Goal: Check status: Check status

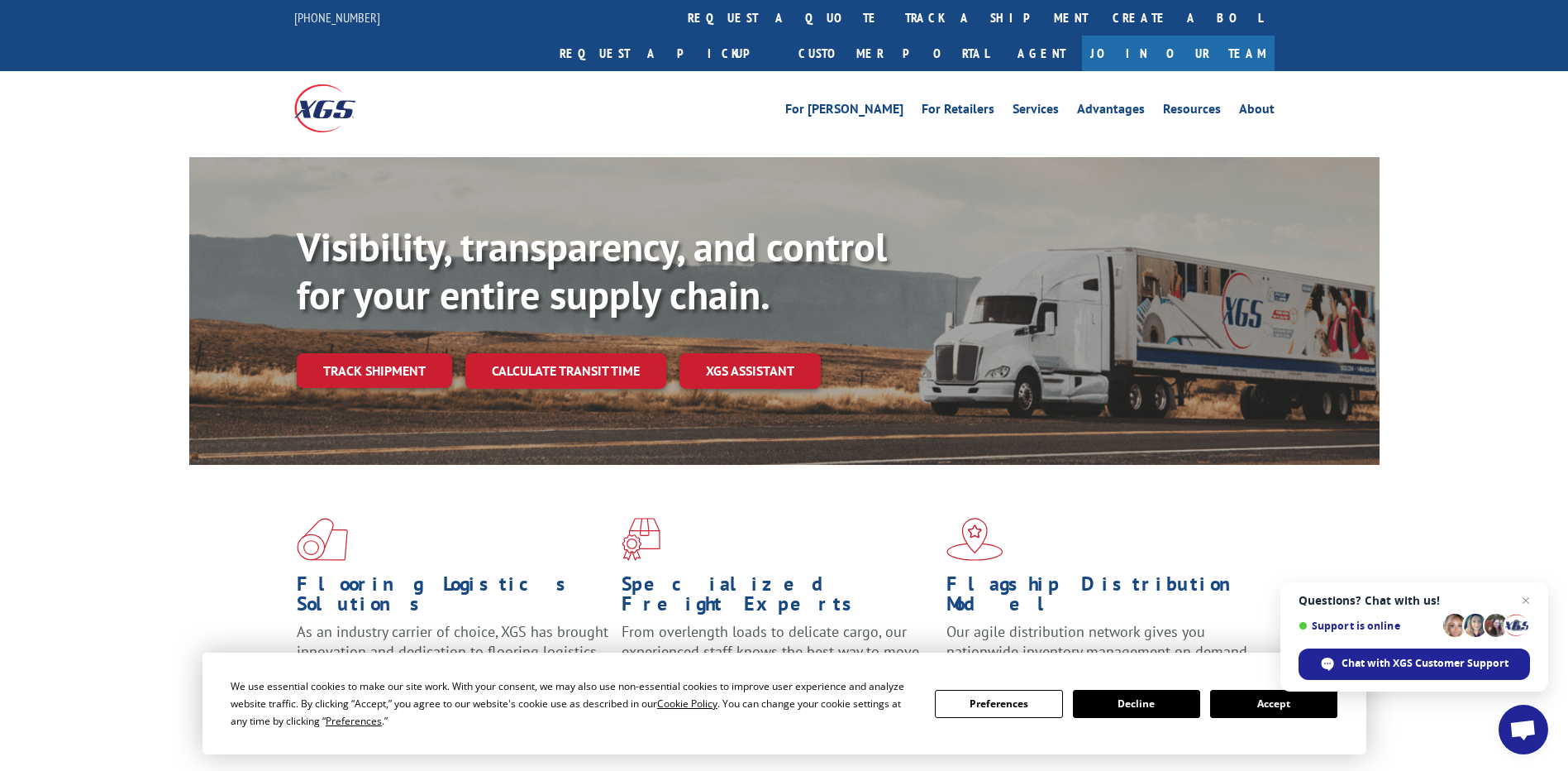
click at [1267, 707] on button "Accept" at bounding box center [1274, 703] width 127 height 28
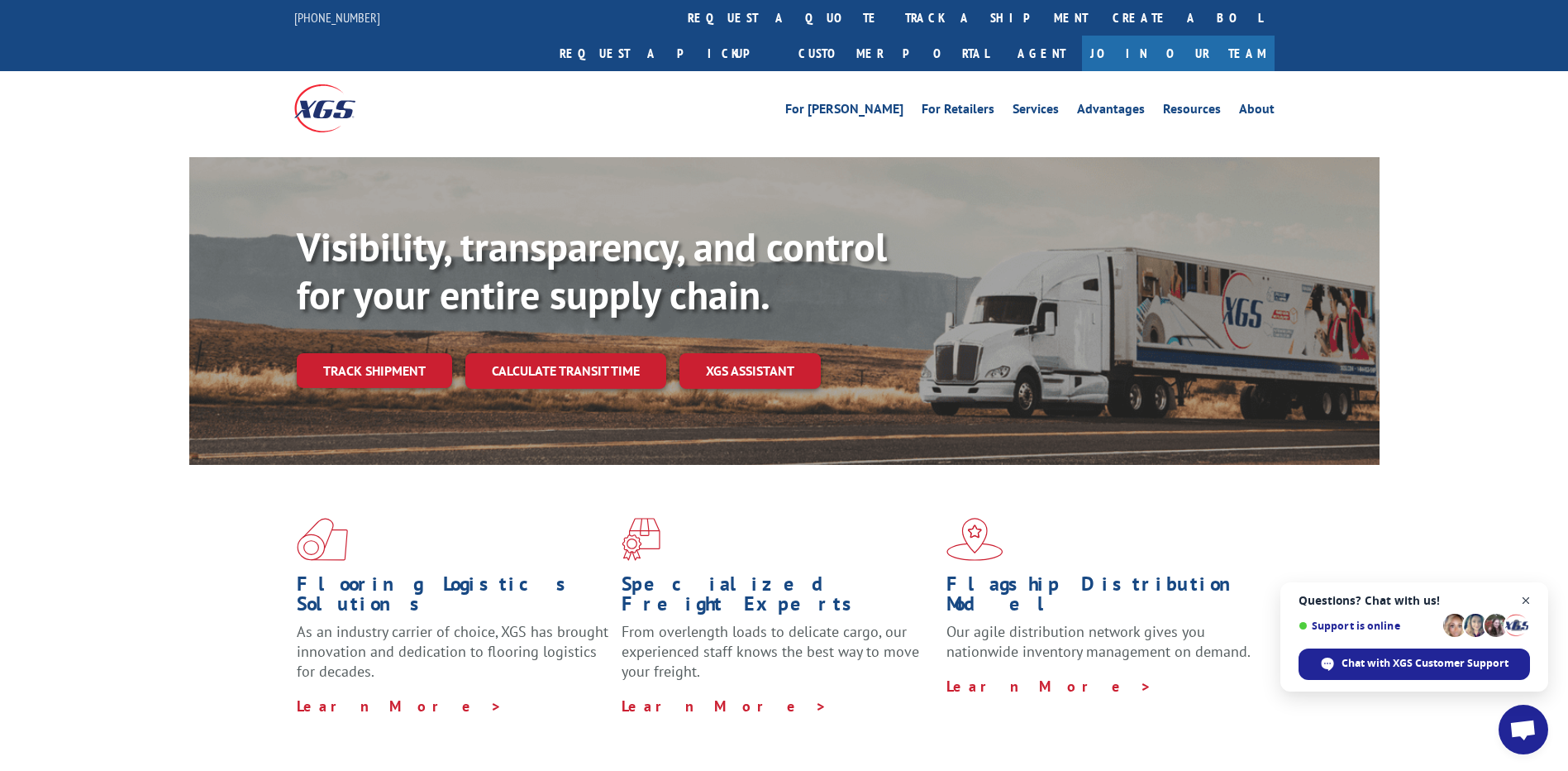
click at [1526, 598] on span "Close chat" at bounding box center [1526, 600] width 21 height 21
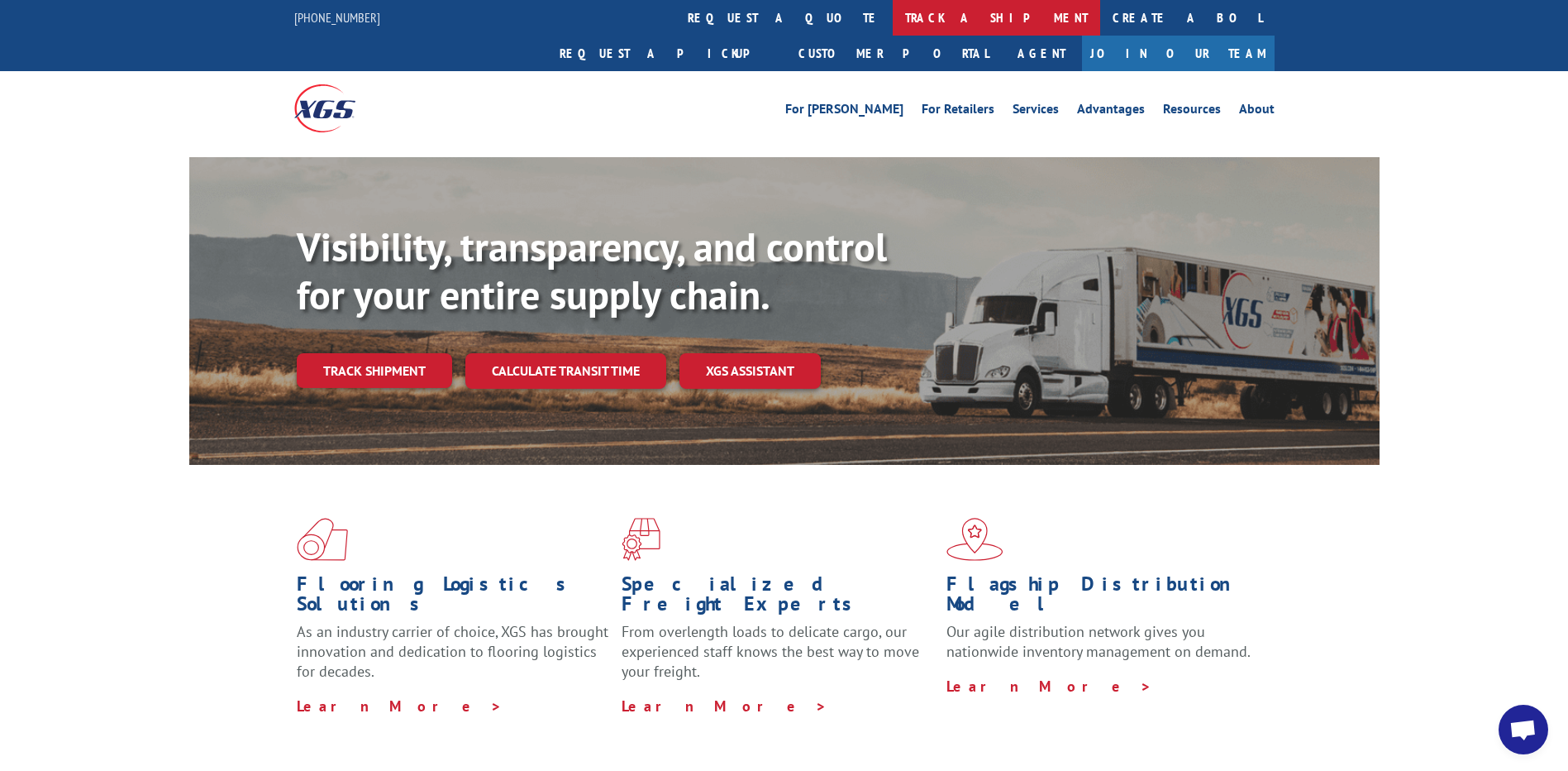
click at [892, 10] on link "track a shipment" at bounding box center [996, 18] width 208 height 36
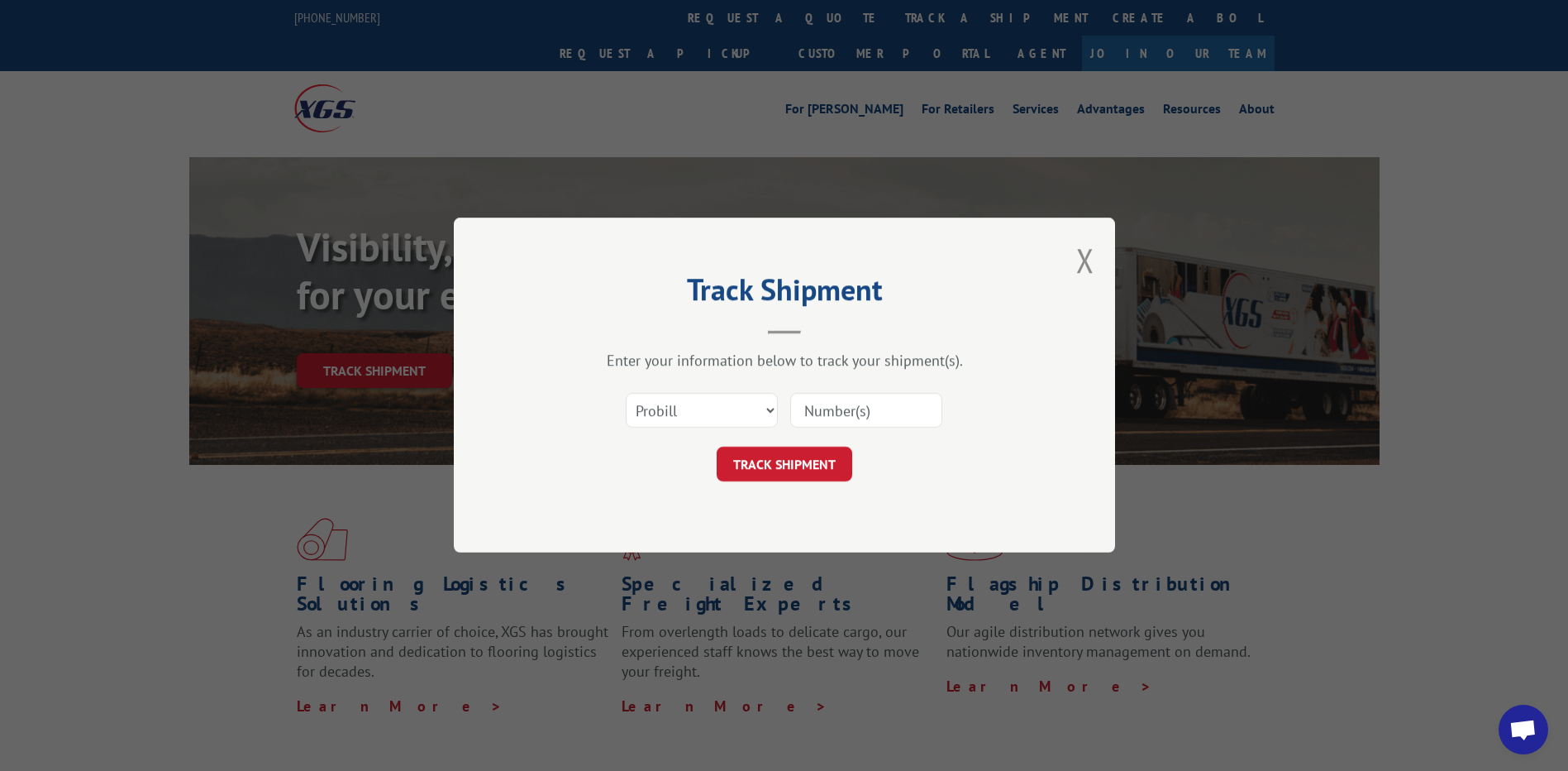
click at [814, 407] on input at bounding box center [866, 411] width 152 height 35
paste input "17547573"
type input "17547573"
click at [806, 451] on button "TRACK SHIPMENT" at bounding box center [784, 465] width 135 height 35
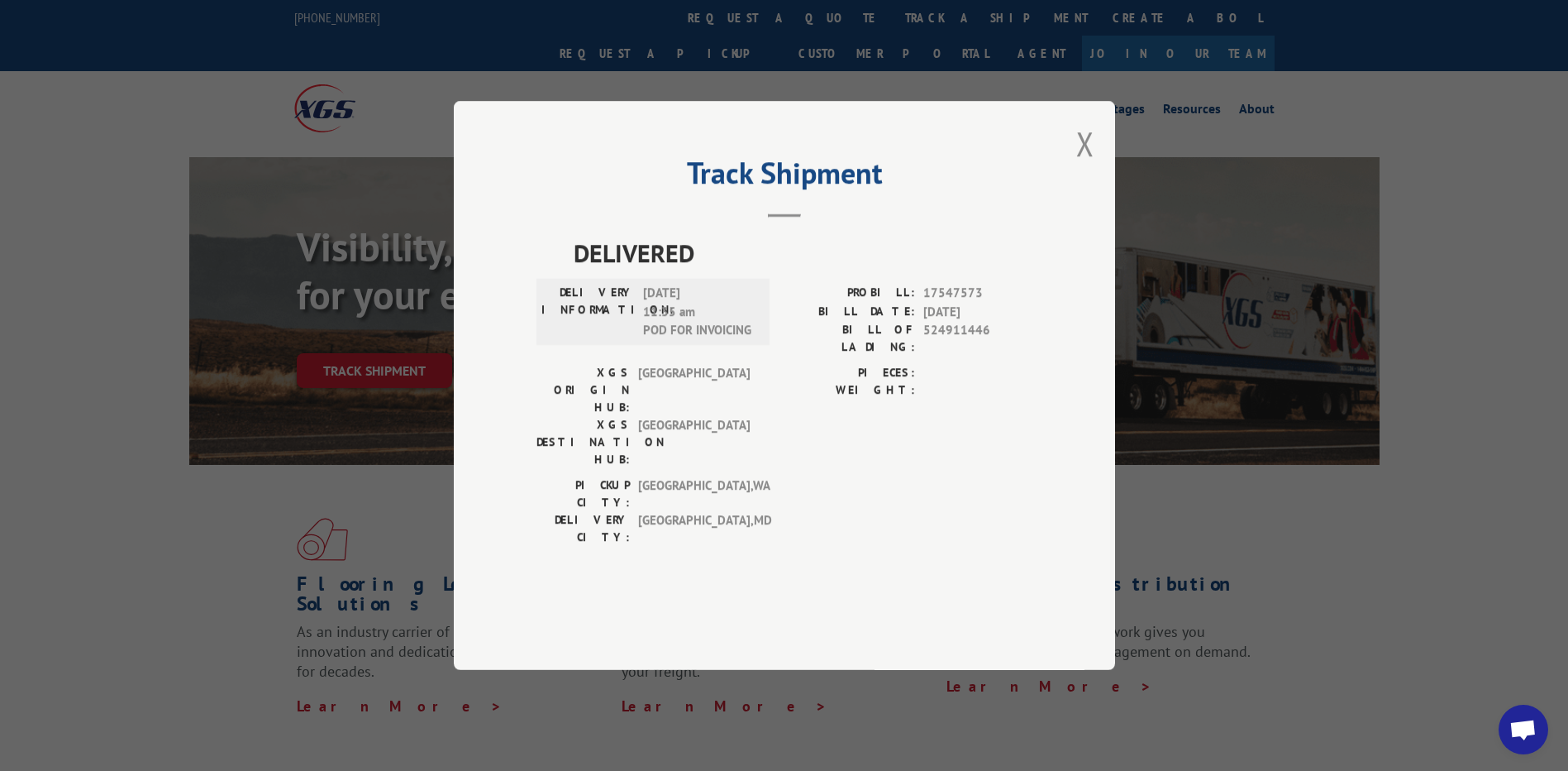
scroll to position [496, 0]
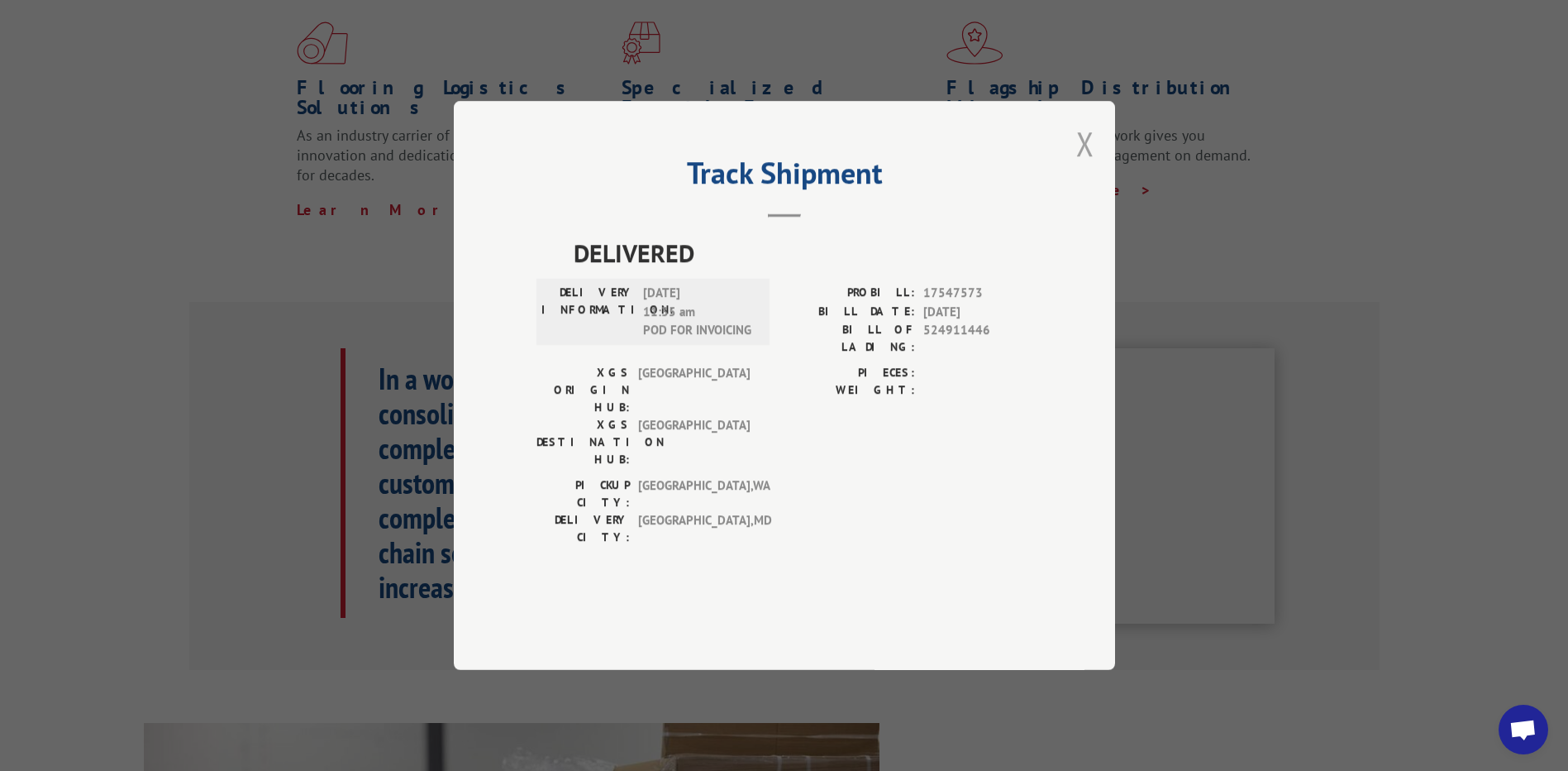
click at [1094, 166] on button "Close modal" at bounding box center [1085, 143] width 18 height 44
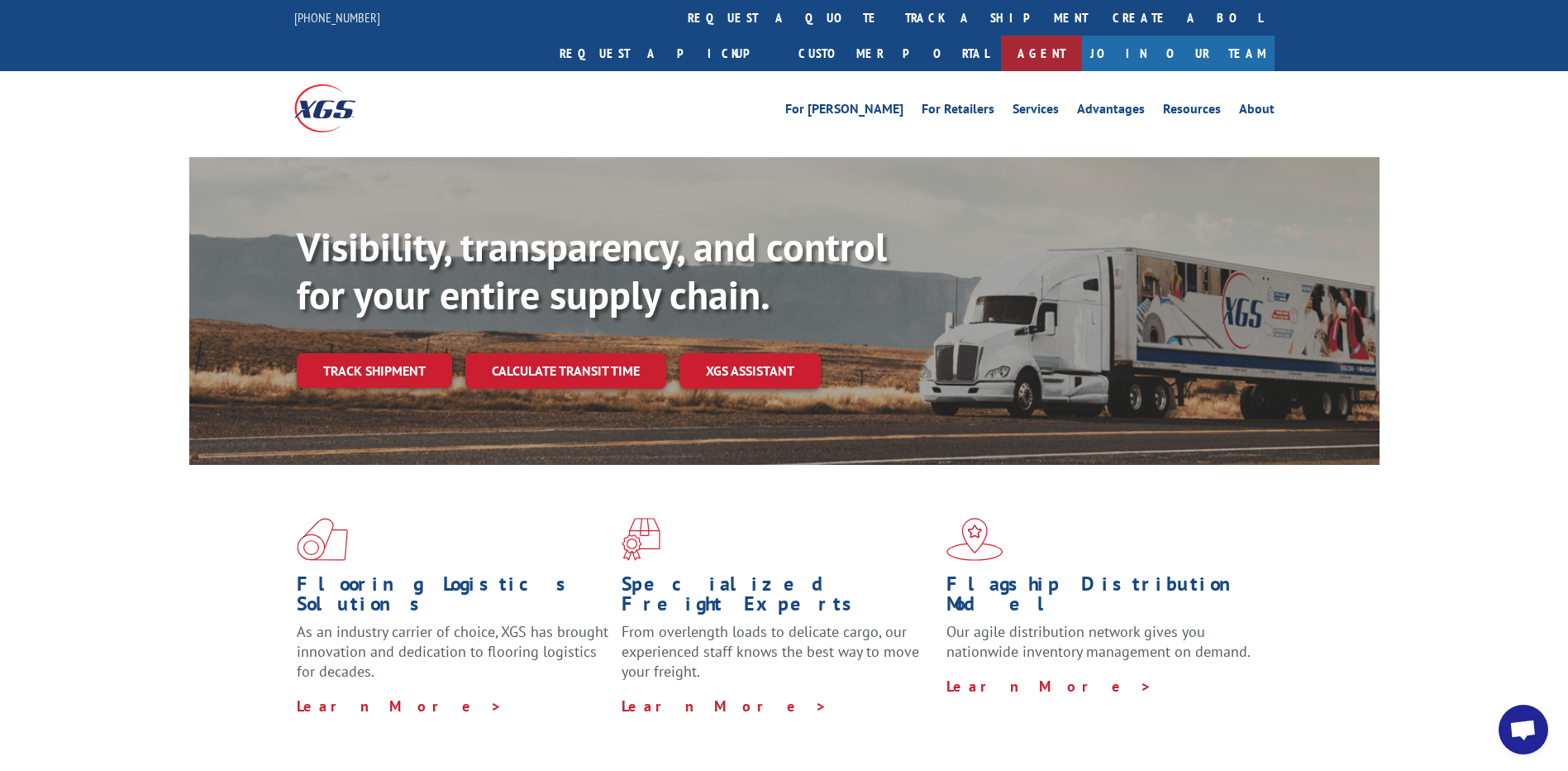
click at [1082, 36] on link "Agent" at bounding box center [1041, 54] width 81 height 36
click at [431, 353] on link "Track shipment" at bounding box center [375, 370] width 156 height 35
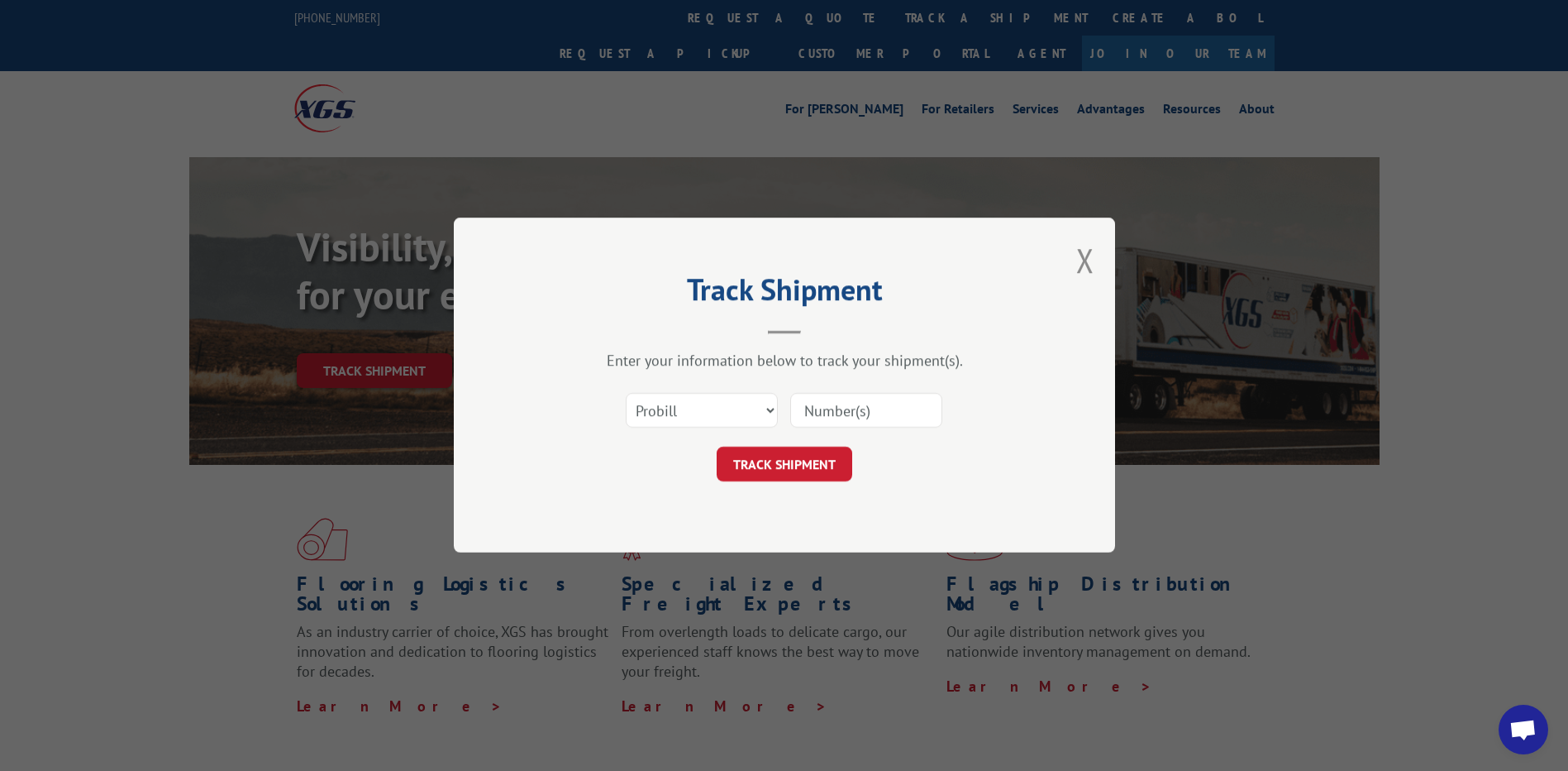
click at [812, 407] on input at bounding box center [866, 411] width 152 height 35
paste input "17547573"
type input "17547573"
click at [805, 459] on button "TRACK SHIPMENT" at bounding box center [784, 465] width 135 height 35
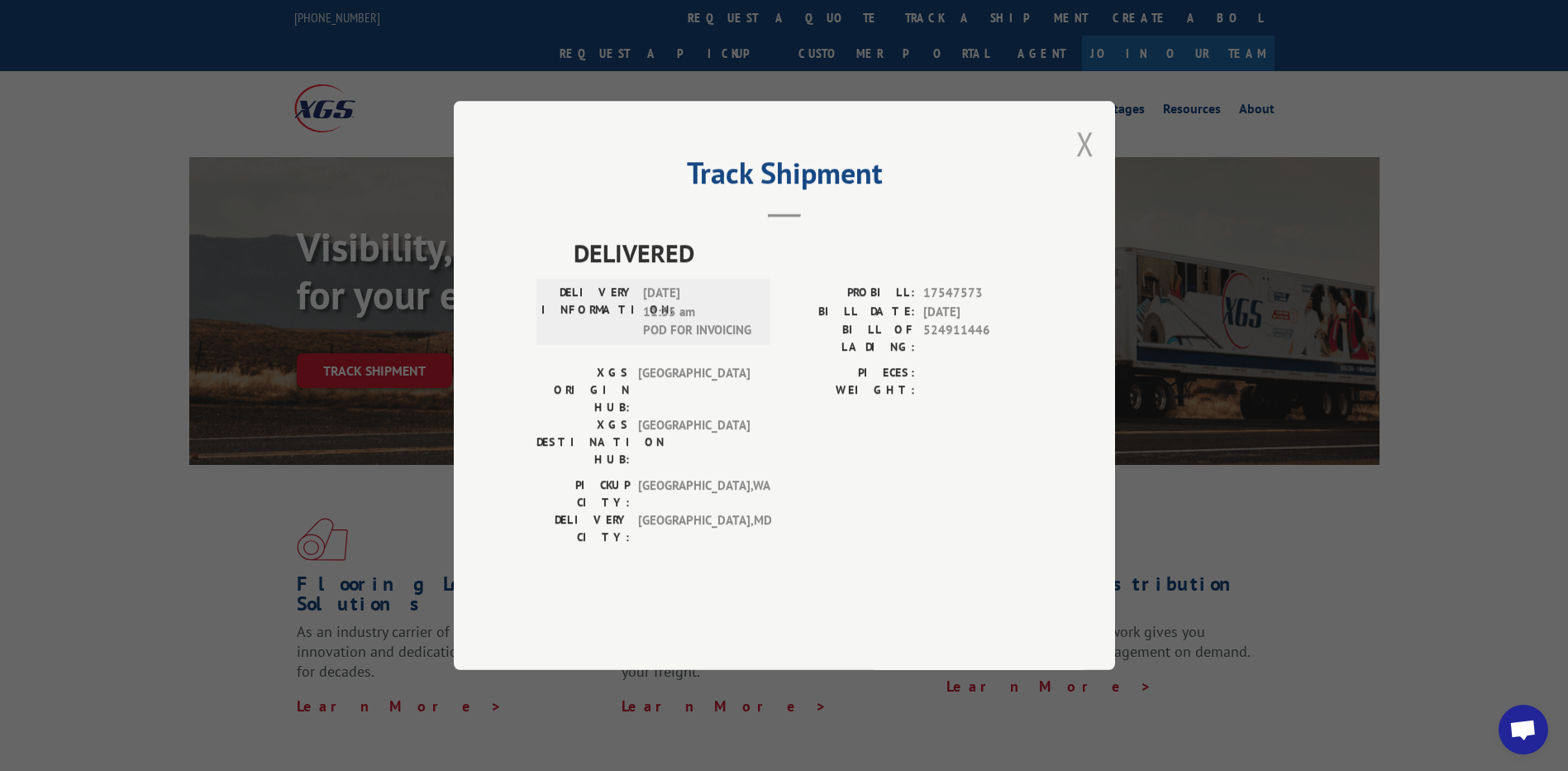
click at [1078, 166] on button "Close modal" at bounding box center [1085, 143] width 18 height 44
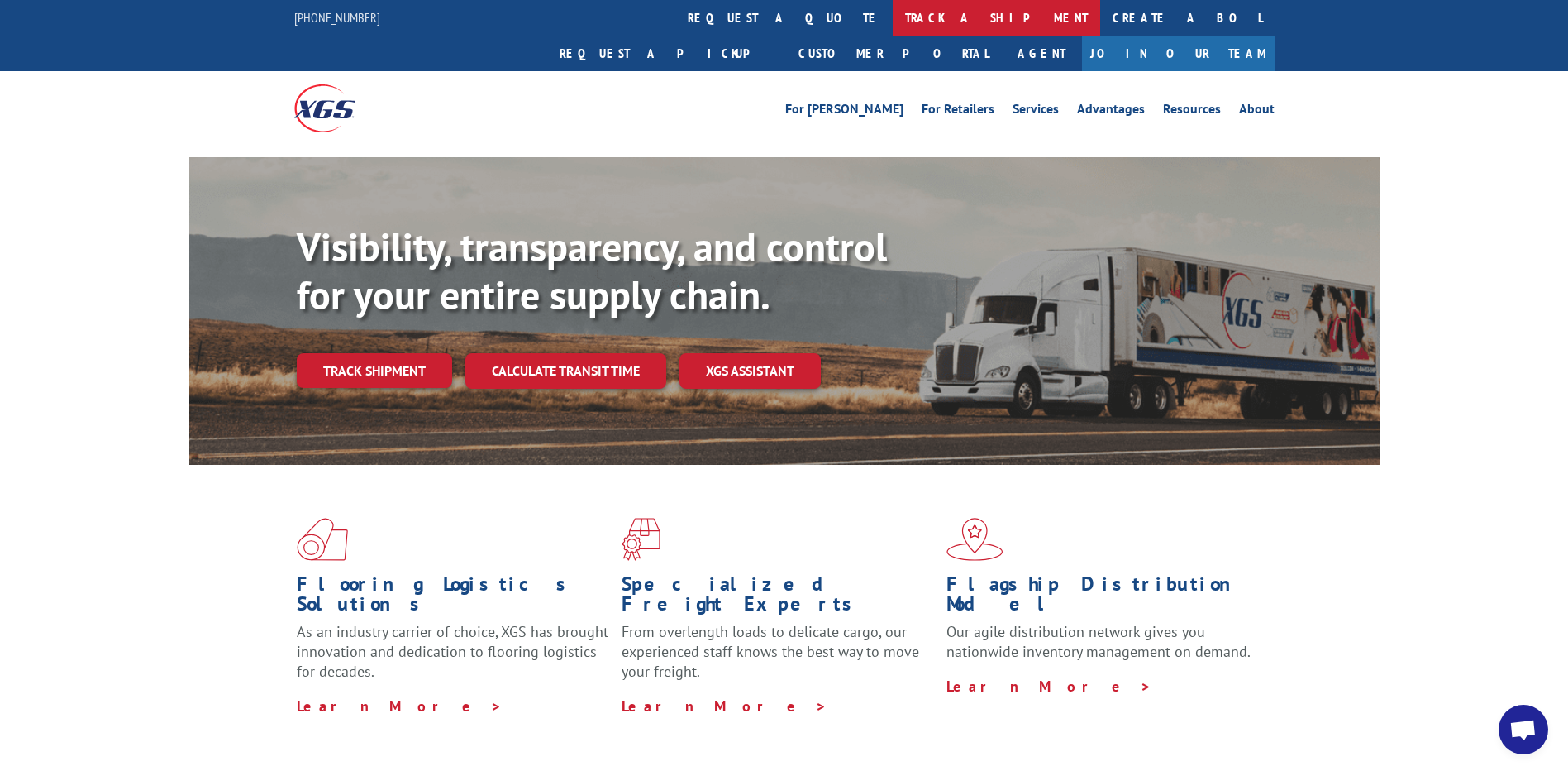
click at [892, 21] on link "track a shipment" at bounding box center [996, 18] width 208 height 36
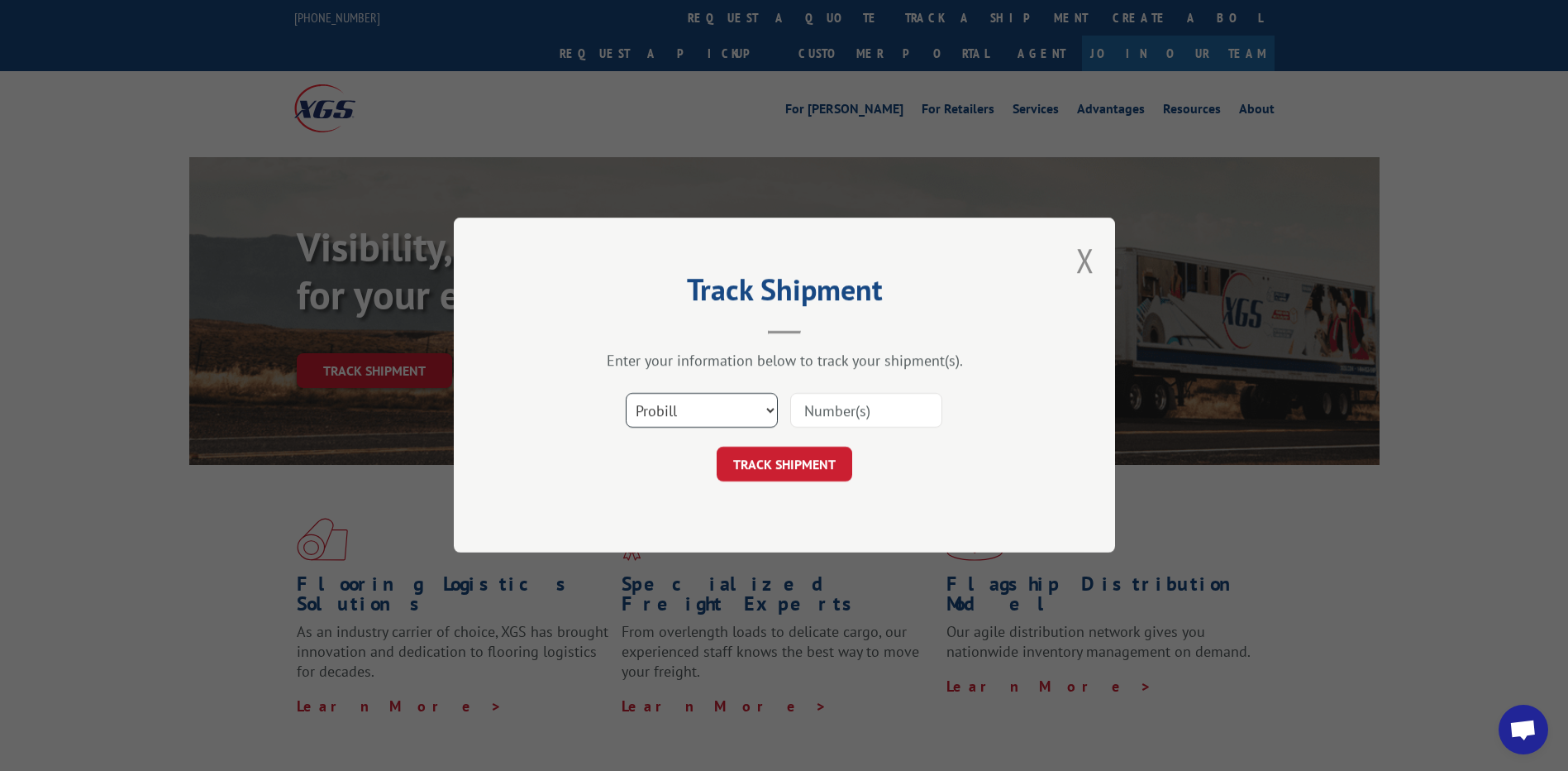
click at [737, 409] on select "Select category... Probill BOL PO" at bounding box center [702, 411] width 152 height 35
click at [626, 394] on select "Select category... Probill BOL PO" at bounding box center [702, 411] width 152 height 35
click at [831, 414] on input at bounding box center [866, 411] width 152 height 35
paste input "17547573"
type input "17547573"
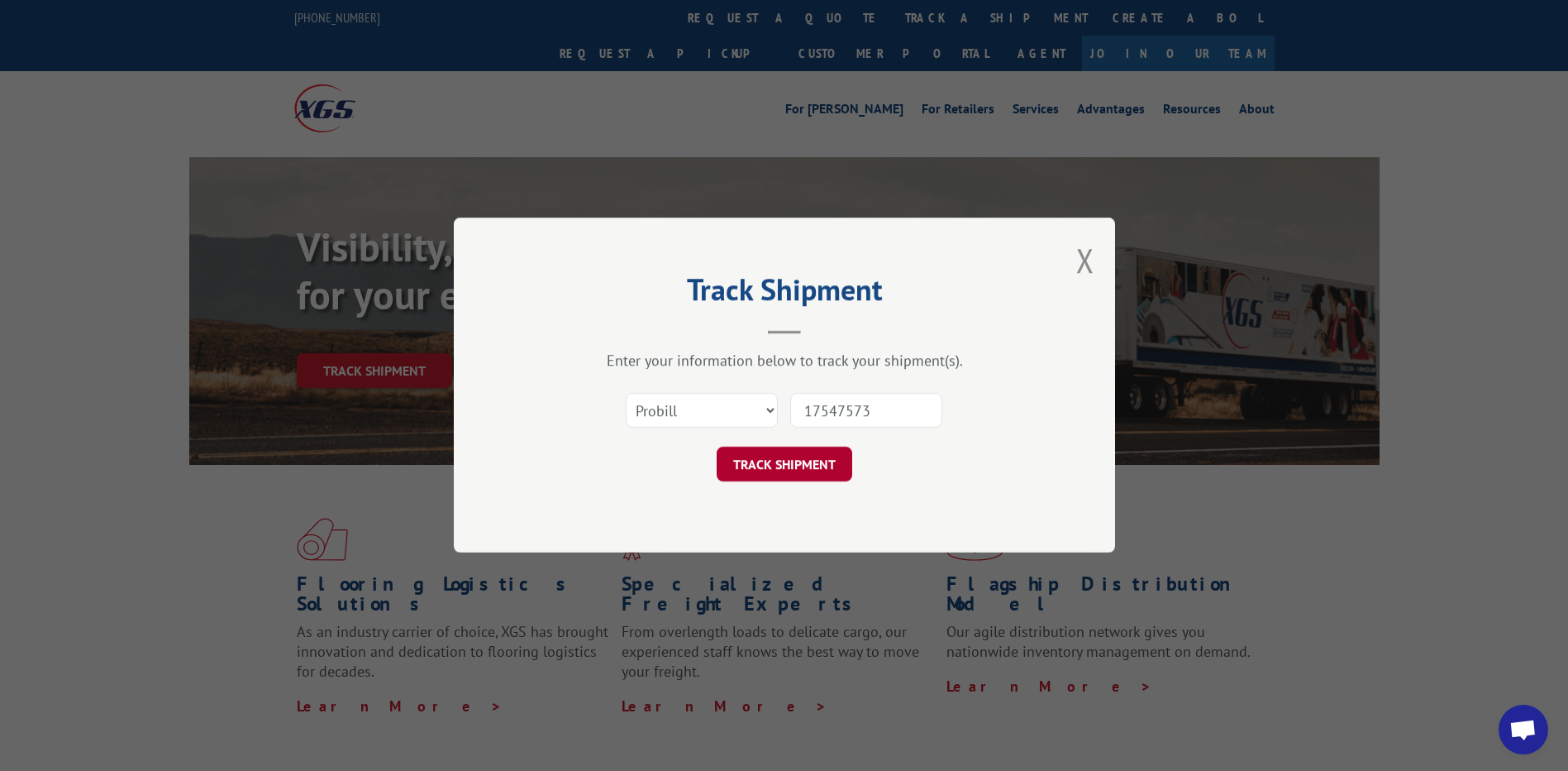
click at [785, 467] on button "TRACK SHIPMENT" at bounding box center [784, 465] width 135 height 35
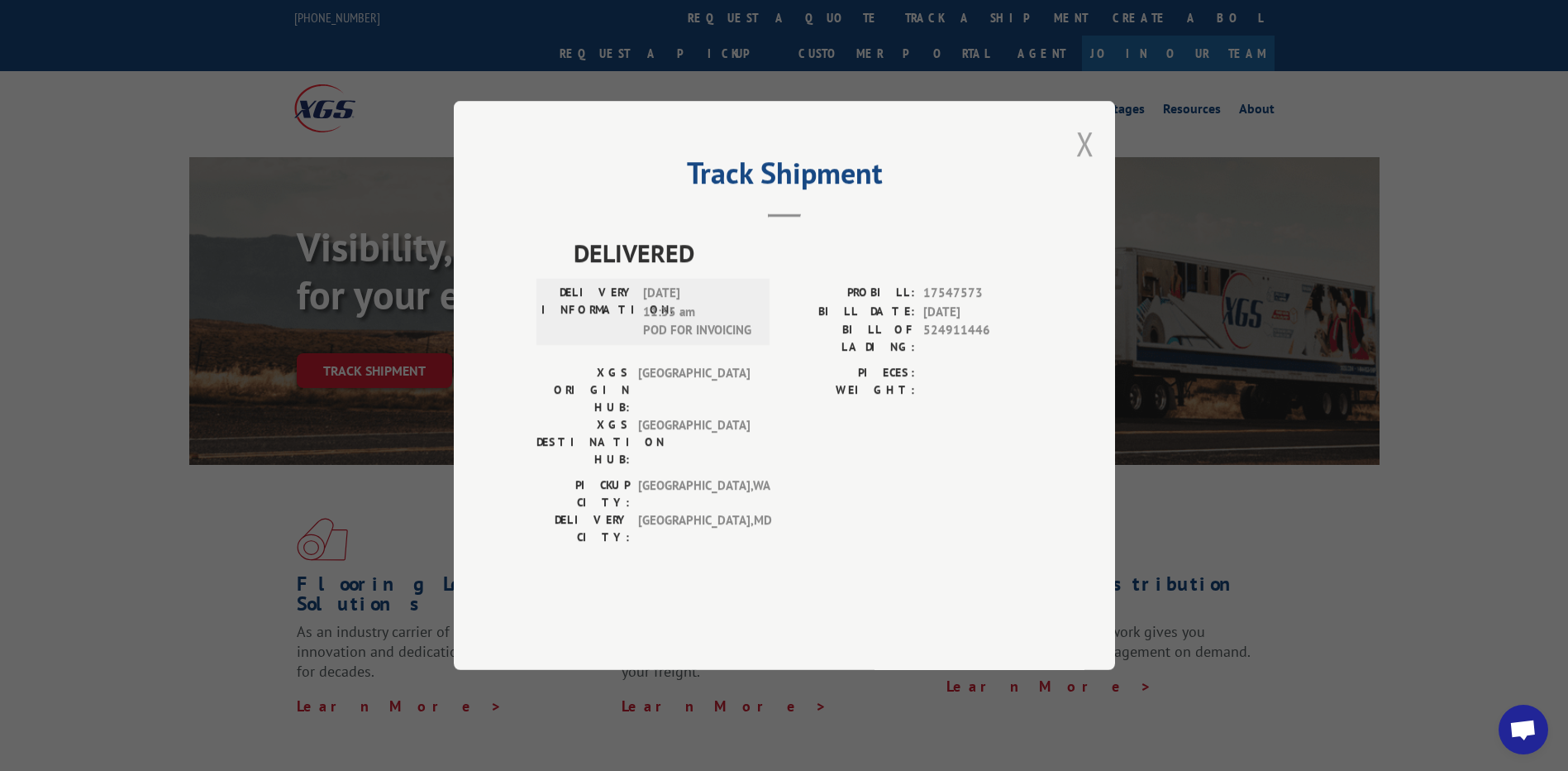
click at [1089, 166] on button "Close modal" at bounding box center [1085, 143] width 18 height 44
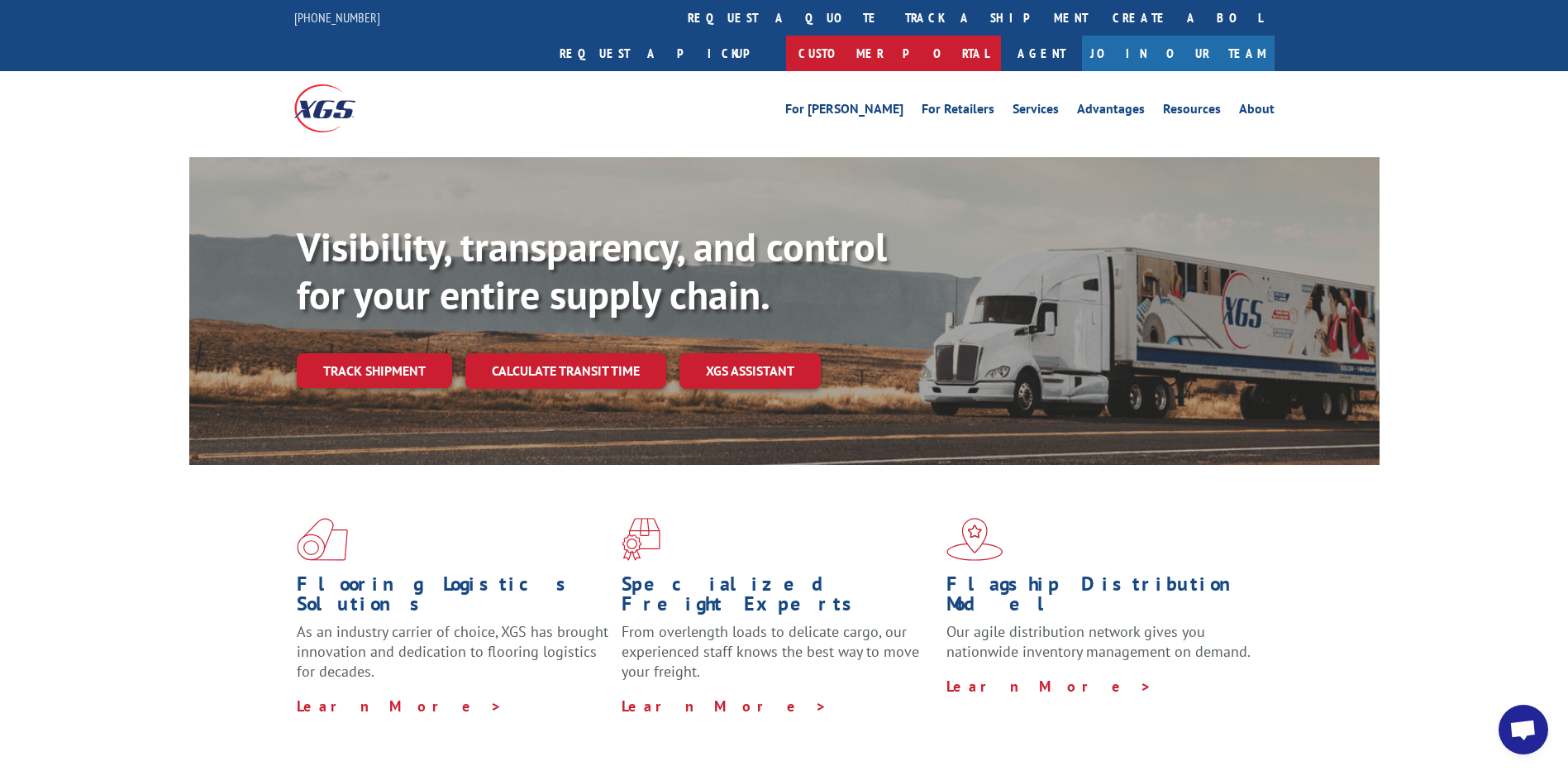
click at [1001, 36] on link "Customer Portal" at bounding box center [893, 54] width 215 height 36
